Goal: Task Accomplishment & Management: Complete application form

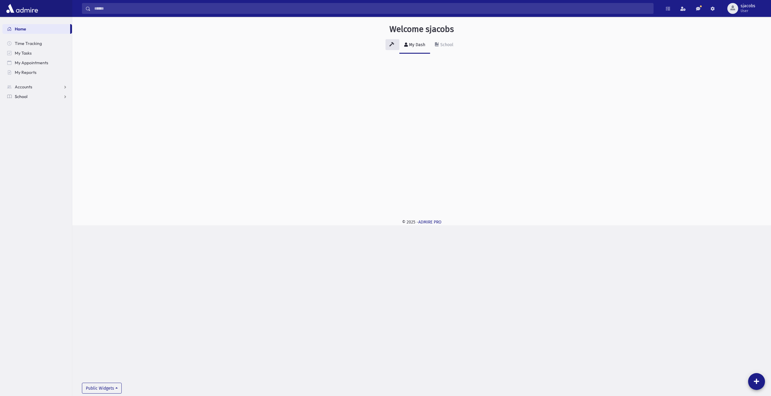
click at [30, 94] on link "School" at bounding box center [37, 97] width 70 height 10
click at [39, 116] on span "Attendance" at bounding box center [29, 115] width 22 height 5
click at [49, 127] on link "Entry" at bounding box center [37, 125] width 70 height 10
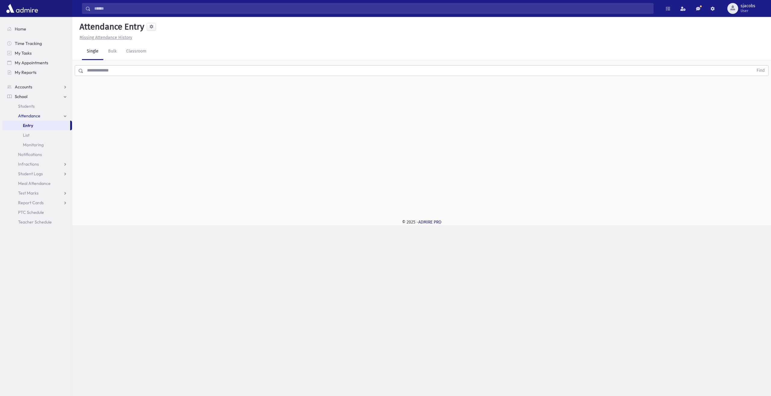
click at [189, 65] on input "text" at bounding box center [418, 70] width 670 height 11
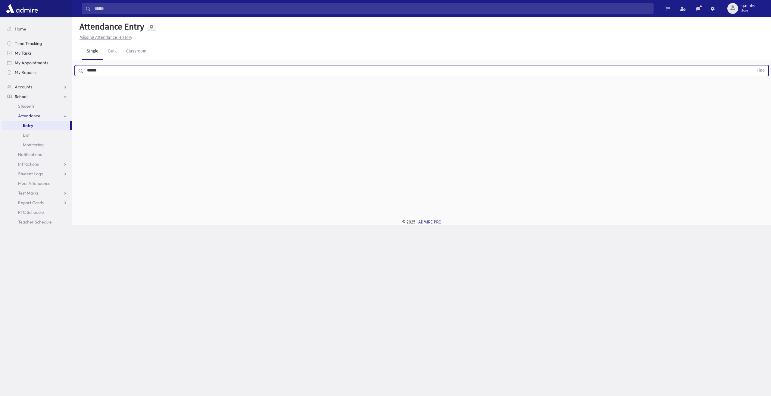
click at [753, 65] on button "Find" at bounding box center [760, 70] width 15 height 10
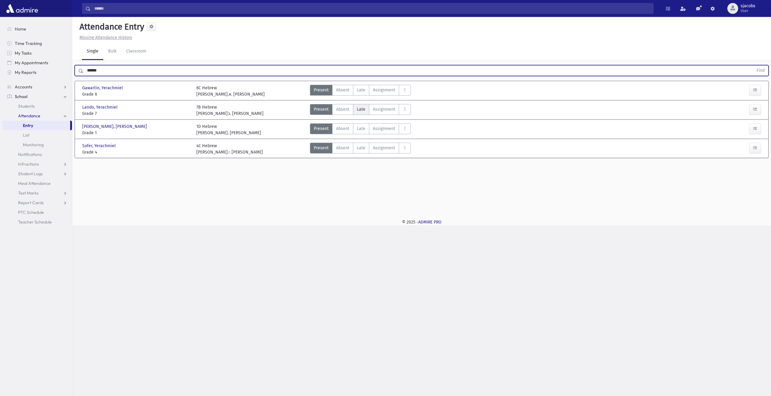
click at [357, 108] on span "Late" at bounding box center [361, 109] width 8 height 6
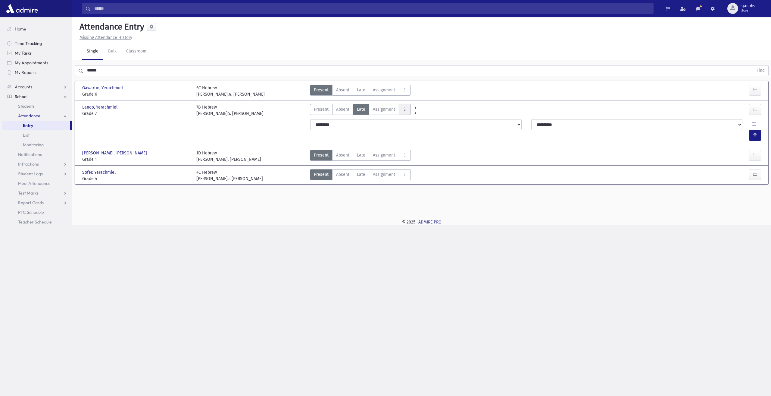
click at [404, 109] on icon "AttTypes" at bounding box center [405, 109] width 4 height 5
click at [424, 192] on span "late to class" at bounding box center [427, 191] width 46 height 6
click at [753, 130] on button "button" at bounding box center [755, 135] width 12 height 11
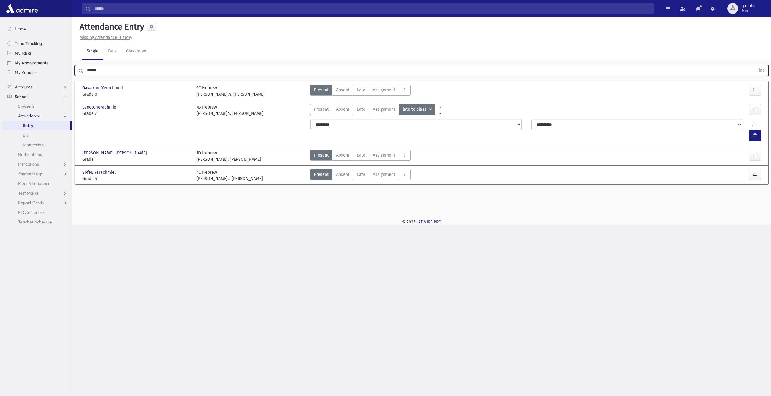
drag, startPoint x: 145, startPoint y: 70, endPoint x: 10, endPoint y: 59, distance: 134.8
click at [13, 59] on div "Search Results All Accounts" at bounding box center [385, 198] width 771 height 396
click at [753, 65] on button "Find" at bounding box center [760, 70] width 15 height 10
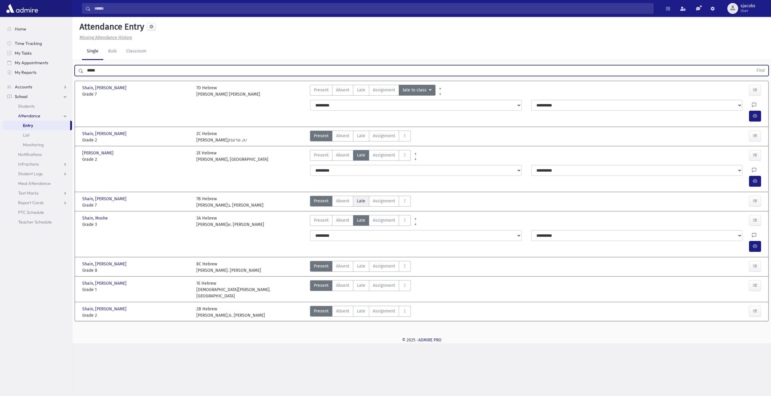
click at [365, 196] on label "Late Late" at bounding box center [361, 201] width 16 height 11
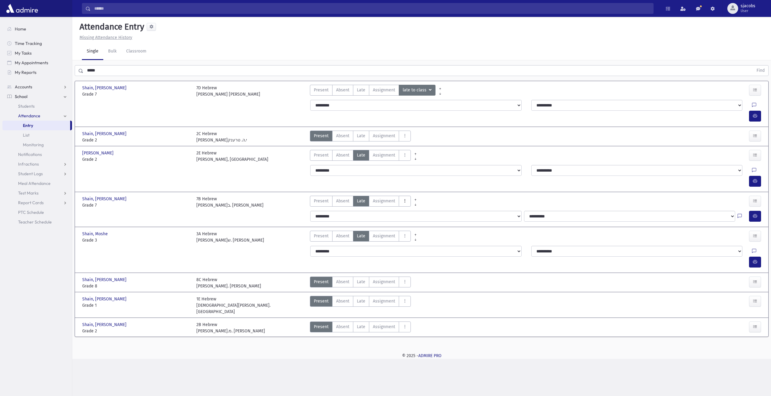
click at [403, 198] on icon "AttTypes" at bounding box center [405, 200] width 4 height 5
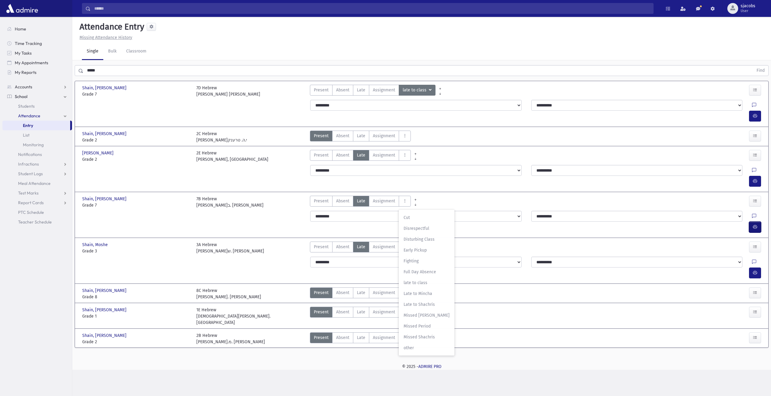
click at [752, 221] on button "button" at bounding box center [755, 226] width 12 height 11
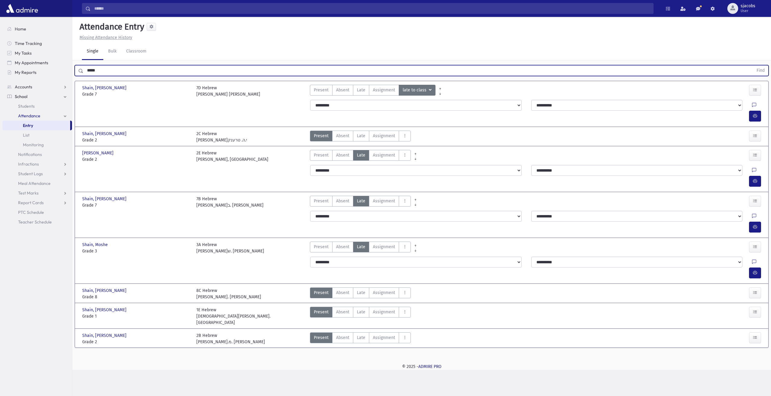
drag, startPoint x: 249, startPoint y: 68, endPoint x: 0, endPoint y: 69, distance: 248.8
click at [0, 69] on div "Search Results All Accounts" at bounding box center [385, 198] width 771 height 396
click at [753, 65] on button "Find" at bounding box center [760, 70] width 15 height 10
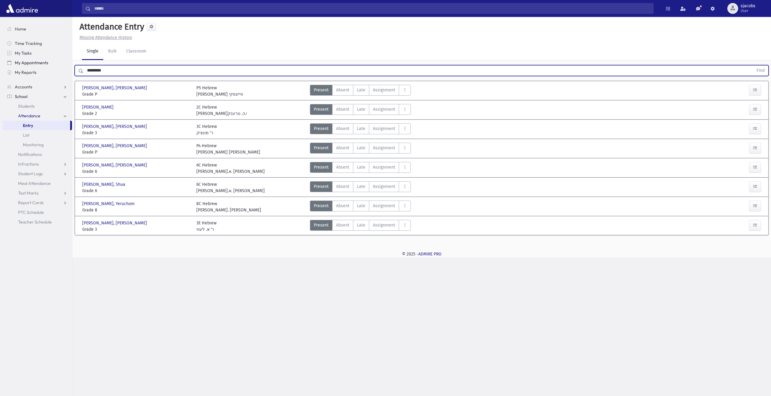
drag, startPoint x: 110, startPoint y: 74, endPoint x: 11, endPoint y: 63, distance: 99.4
click at [13, 65] on div "Search Results All Accounts" at bounding box center [385, 198] width 771 height 396
click at [753, 65] on button "Find" at bounding box center [760, 70] width 15 height 10
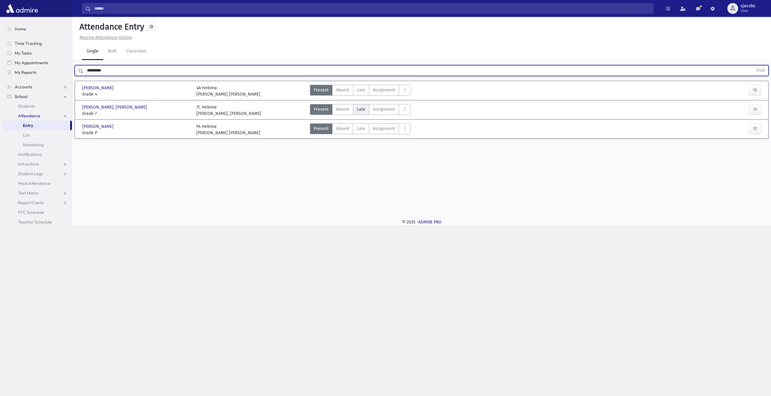
click at [359, 107] on span "Late" at bounding box center [361, 109] width 8 height 6
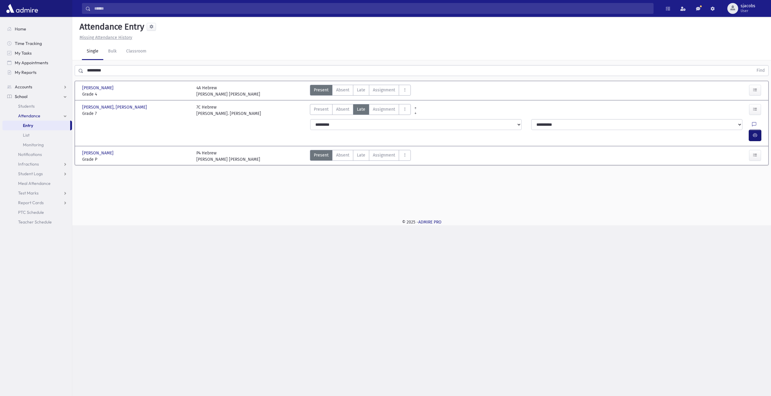
click at [757, 133] on icon "button" at bounding box center [755, 135] width 4 height 5
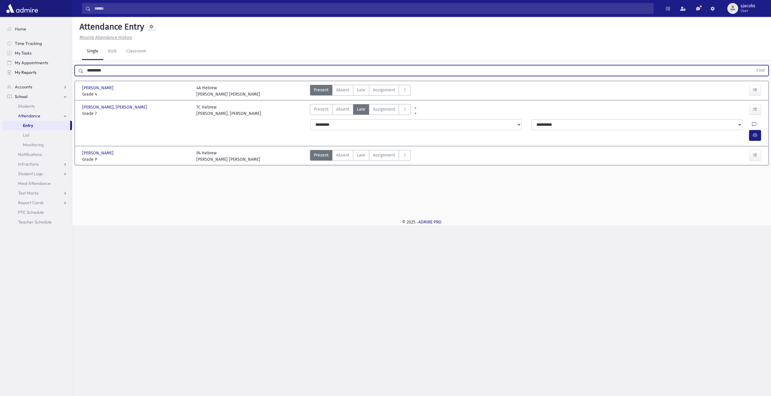
drag, startPoint x: 122, startPoint y: 73, endPoint x: 30, endPoint y: 69, distance: 91.7
click at [33, 69] on div "Search Results All Accounts" at bounding box center [385, 198] width 771 height 396
click at [753, 65] on button "Find" at bounding box center [760, 70] width 15 height 10
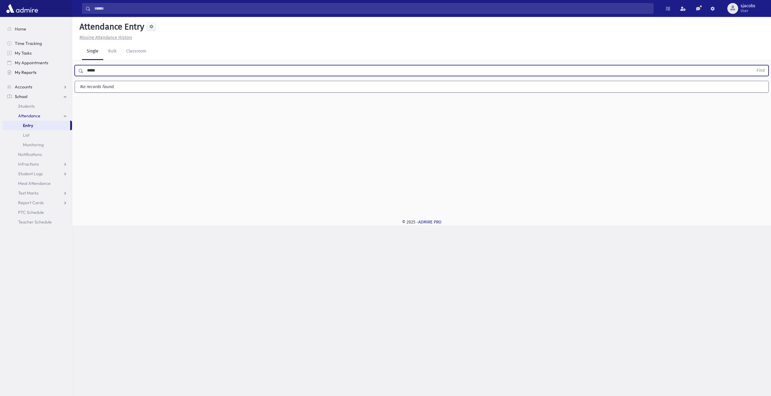
type input "*****"
click at [753, 65] on button "Find" at bounding box center [760, 70] width 15 height 10
click at [359, 86] on label "Late Late" at bounding box center [361, 90] width 16 height 11
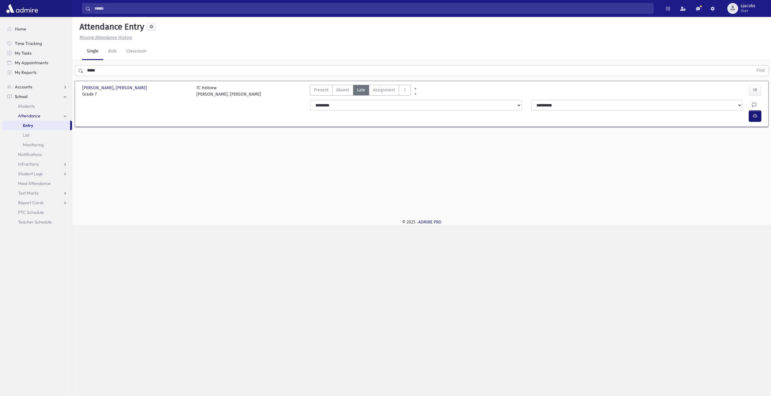
click at [753, 113] on icon "button" at bounding box center [755, 115] width 4 height 5
